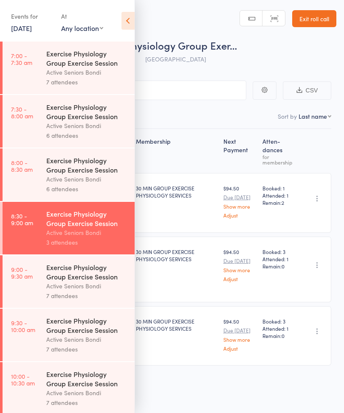
click at [86, 291] on div "Active Seniors Bondi" at bounding box center [86, 286] width 81 height 10
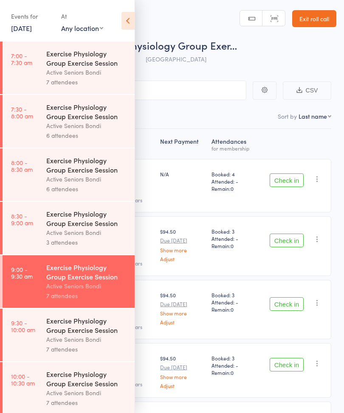
click at [129, 18] on icon at bounding box center [127, 21] width 13 height 18
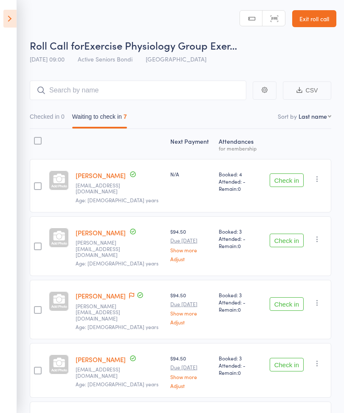
click at [290, 178] on button "Check in" at bounding box center [287, 181] width 34 height 14
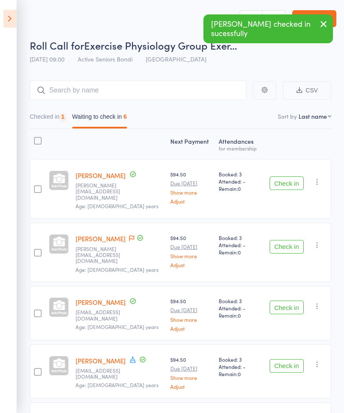
click at [288, 179] on button "Check in" at bounding box center [287, 184] width 34 height 14
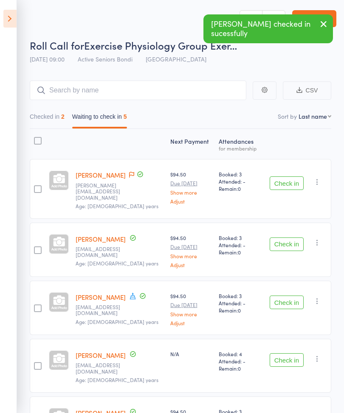
click at [134, 176] on icon at bounding box center [131, 175] width 5 height 6
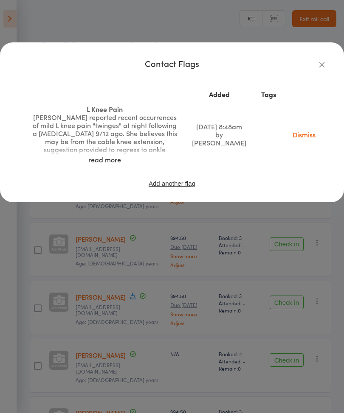
click at [145, 126] on div "[PERSON_NAME] reported recent occurrences of mild L knee pain "twinges" at nigh…" at bounding box center [104, 141] width 145 height 56
click at [108, 160] on link "read more" at bounding box center [104, 159] width 33 height 9
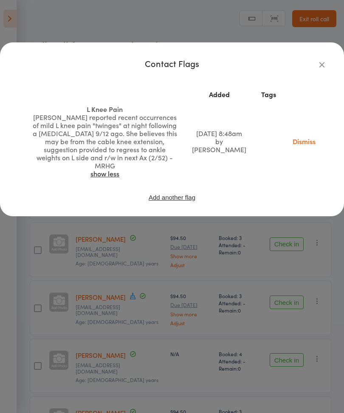
click at [230, 178] on div "Added Tags L Knee Pain [PERSON_NAME] reported recent occurrences of mild L knee…" at bounding box center [172, 144] width 310 height 128
click at [320, 66] on icon "button" at bounding box center [321, 64] width 9 height 9
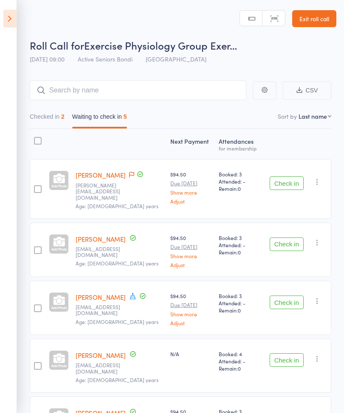
click at [288, 180] on button "Check in" at bounding box center [287, 184] width 34 height 14
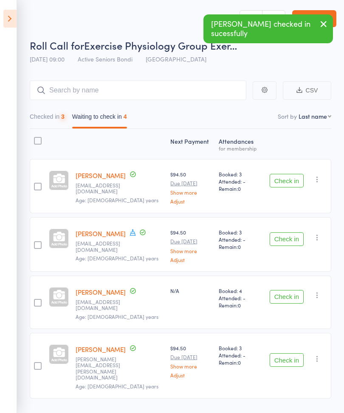
click at [283, 183] on button "Check in" at bounding box center [287, 181] width 34 height 14
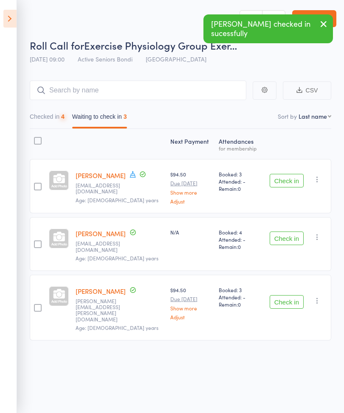
click at [284, 183] on button "Check in" at bounding box center [287, 181] width 34 height 14
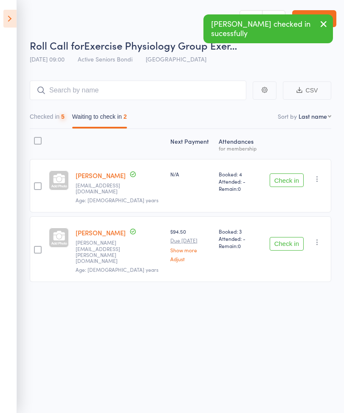
click at [284, 180] on button "Check in" at bounding box center [287, 181] width 34 height 14
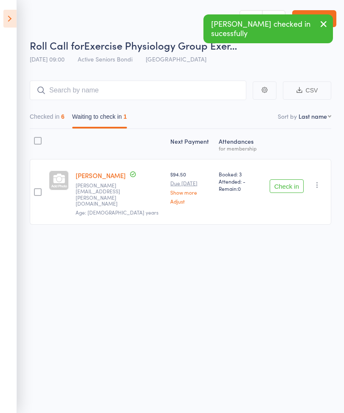
click at [287, 184] on button "Check in" at bounding box center [287, 187] width 34 height 14
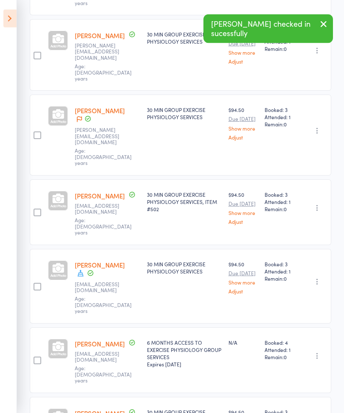
scroll to position [223, 0]
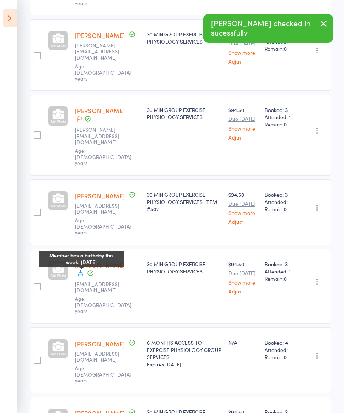
click at [77, 270] on icon at bounding box center [81, 274] width 8 height 8
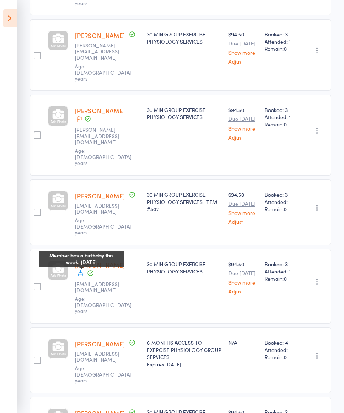
click at [188, 194] on div "30 MIN GROUP EXERCISE PHYSIOLOGY SERVICES, ITEM #502" at bounding box center [184, 213] width 82 height 66
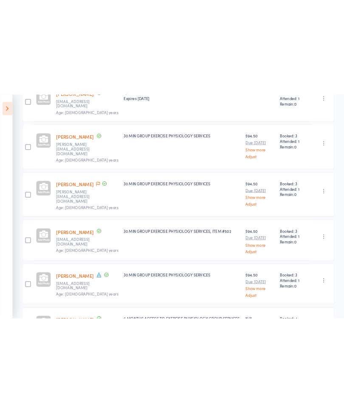
scroll to position [251, 0]
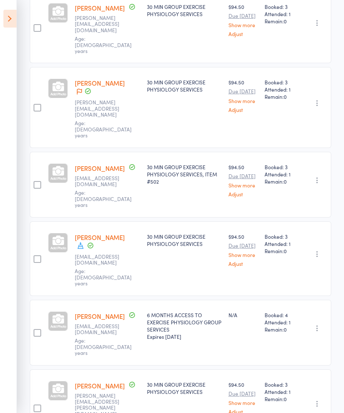
click at [6, 11] on icon at bounding box center [9, 19] width 13 height 18
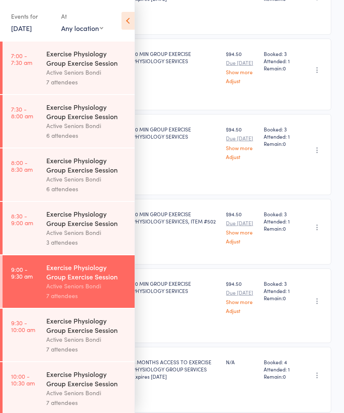
click at [79, 345] on div "Active Seniors Bondi" at bounding box center [86, 340] width 81 height 10
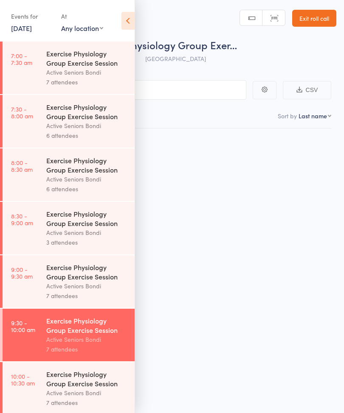
scroll to position [6, 0]
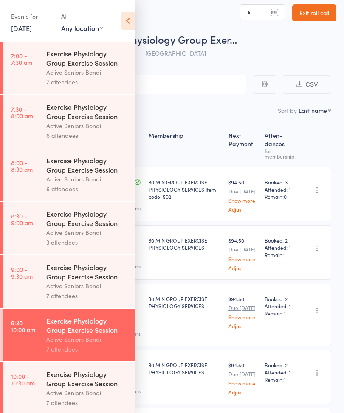
click at [126, 20] on icon at bounding box center [127, 21] width 13 height 18
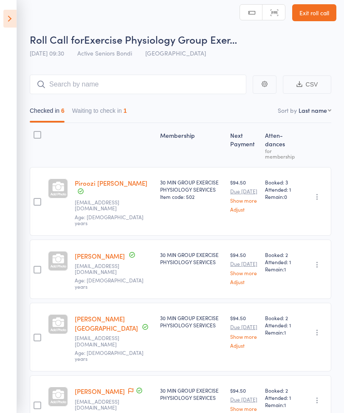
click at [115, 108] on button "Waiting to check in 1" at bounding box center [99, 113] width 55 height 20
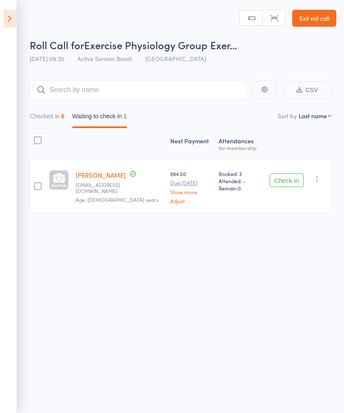
click at [288, 179] on button "Check in" at bounding box center [287, 181] width 34 height 14
